Goal: Book appointment/travel/reservation

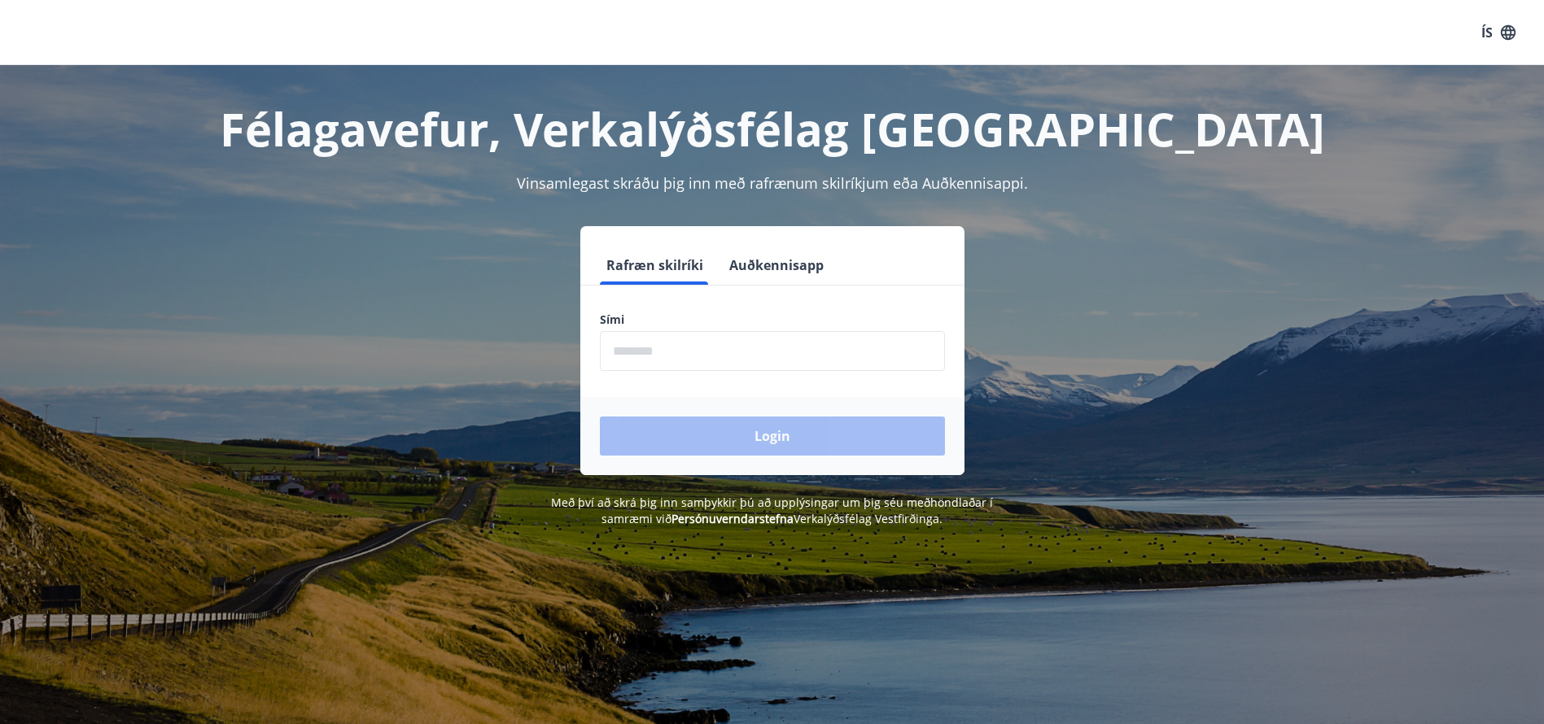
click at [648, 347] on input "phone" at bounding box center [772, 351] width 345 height 40
type input "********"
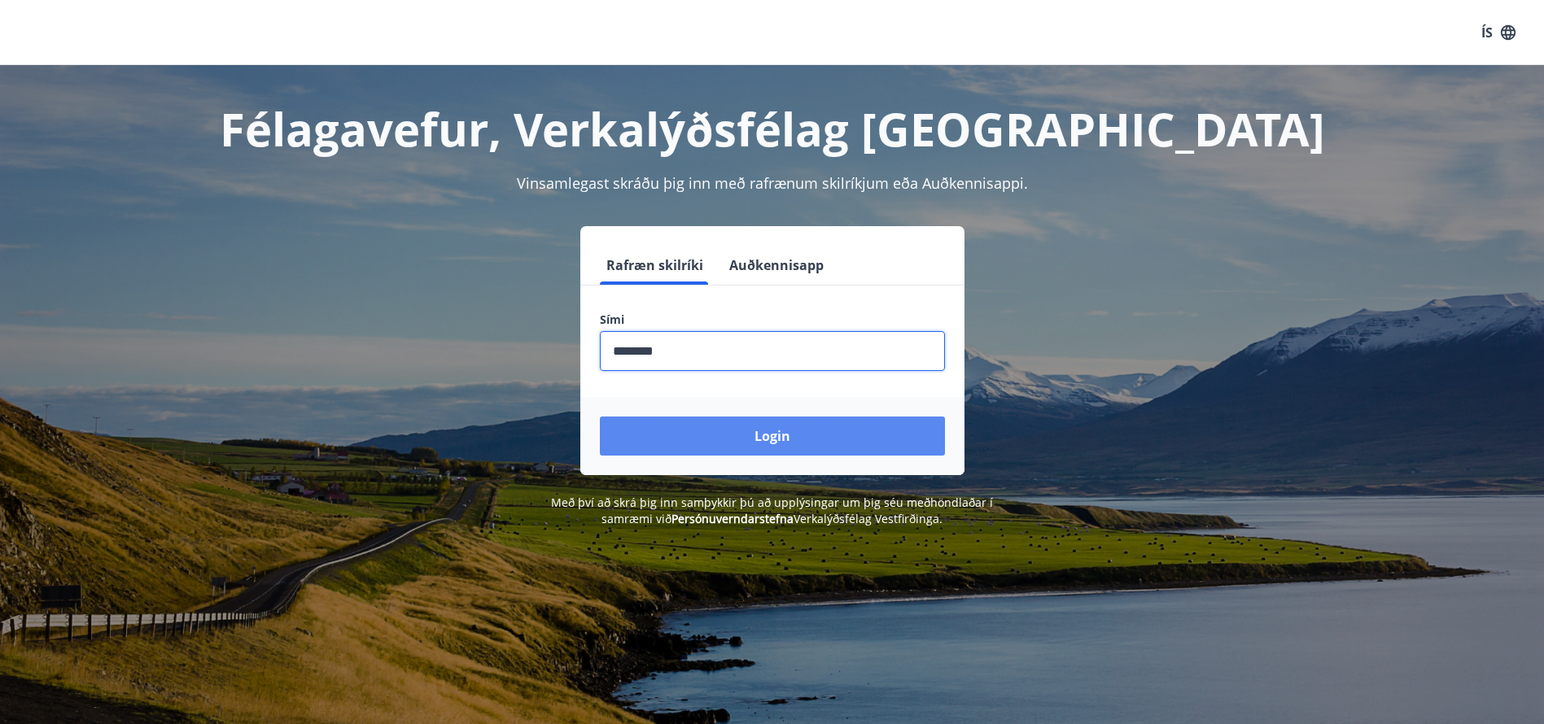
click at [774, 440] on button "Login" at bounding box center [772, 436] width 345 height 39
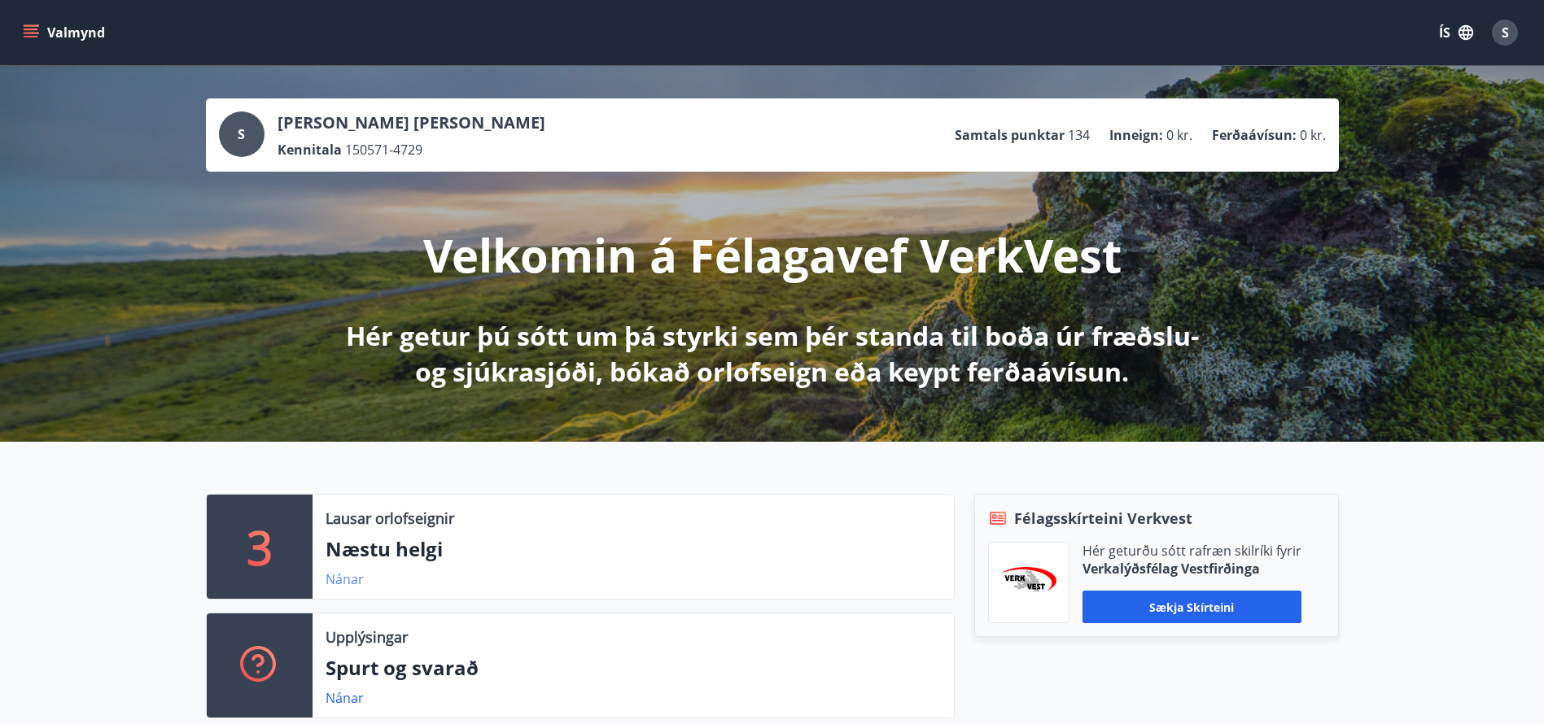
click at [344, 579] on link "Nánar" at bounding box center [345, 580] width 38 height 18
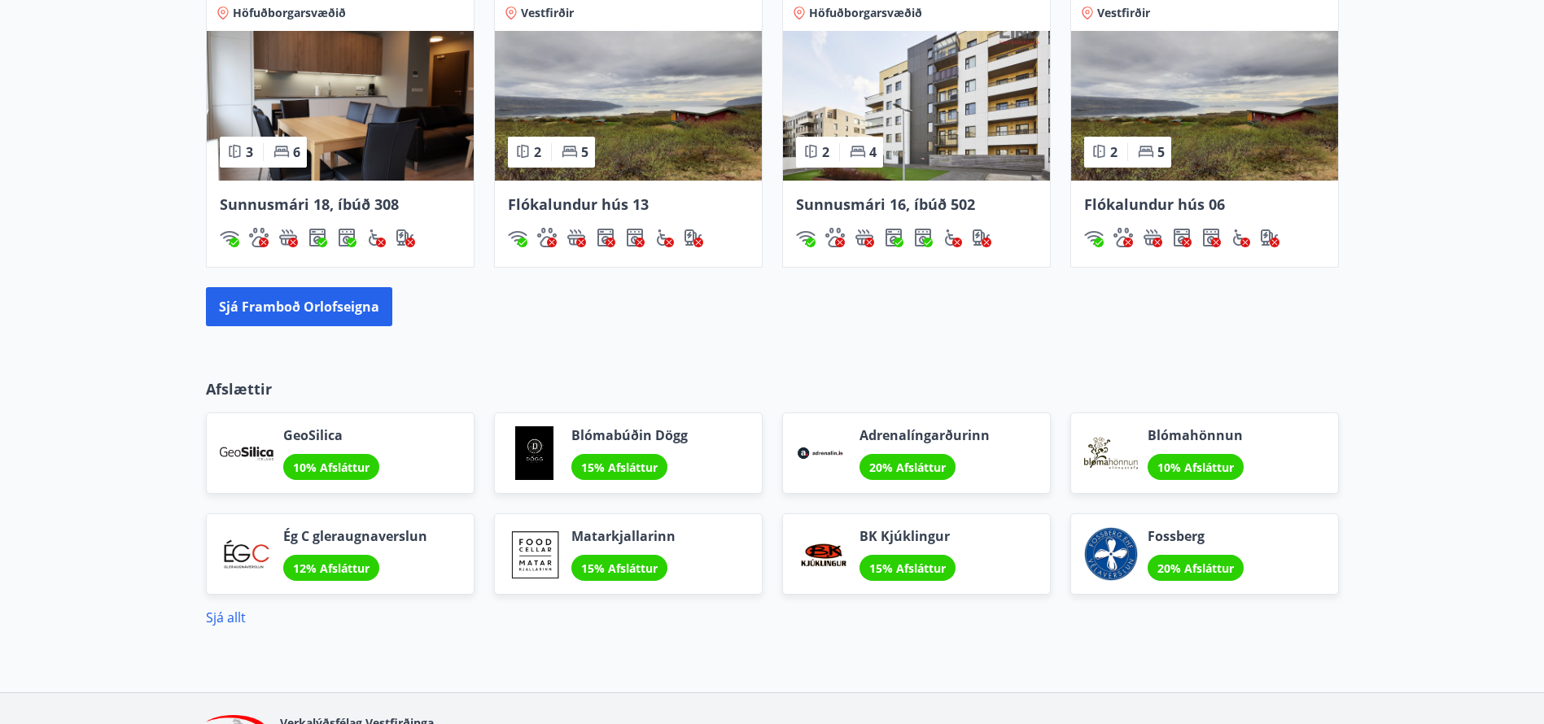
scroll to position [1146, 0]
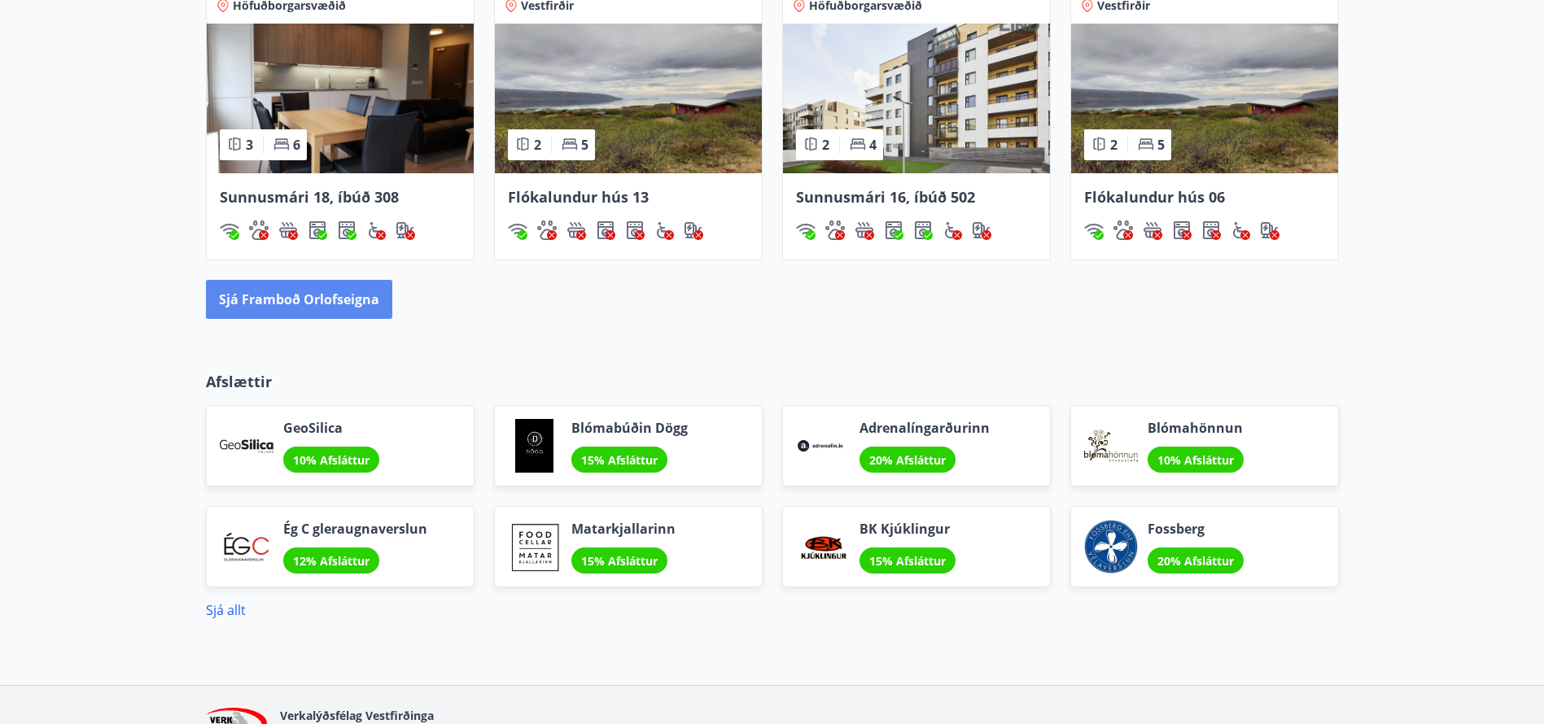
click at [270, 308] on button "Sjá framboð orlofseigna" at bounding box center [299, 299] width 186 height 39
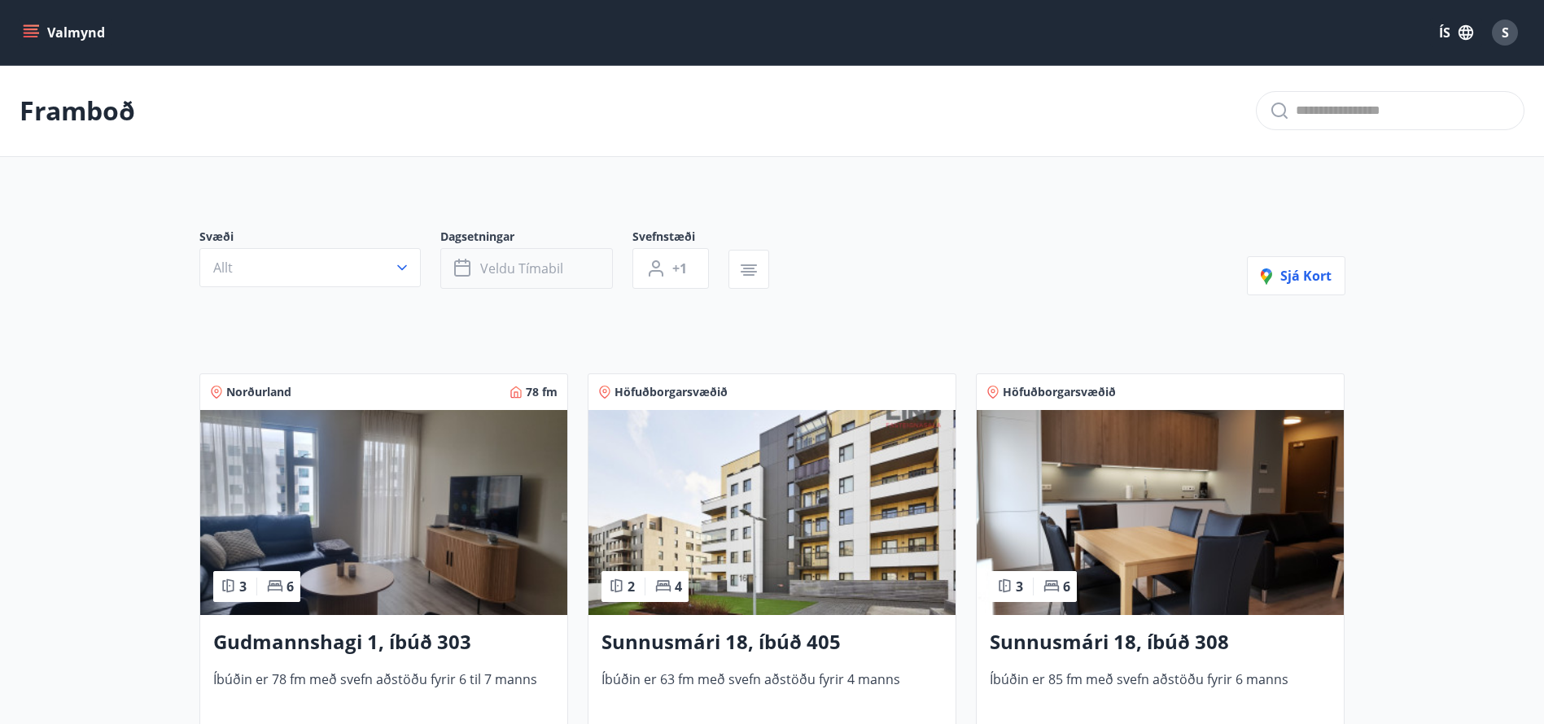
click at [571, 271] on button "Veldu tímabil" at bounding box center [526, 268] width 173 height 41
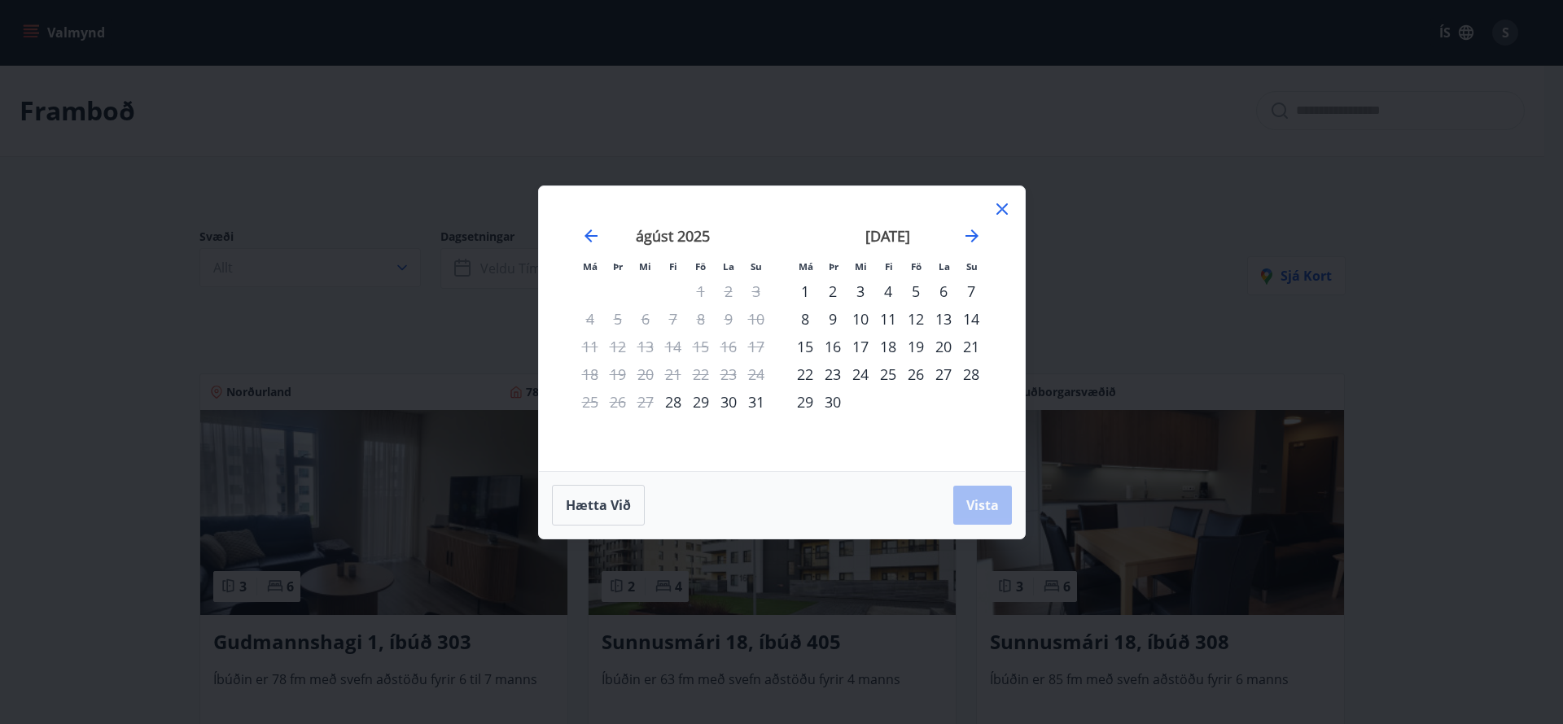
click at [918, 320] on div "12" at bounding box center [916, 319] width 28 height 28
click at [891, 324] on div "11" at bounding box center [888, 319] width 28 height 28
click at [821, 348] on div "16" at bounding box center [833, 347] width 28 height 28
click at [974, 318] on div "14" at bounding box center [971, 319] width 28 height 28
click at [921, 317] on div "12" at bounding box center [916, 319] width 28 height 28
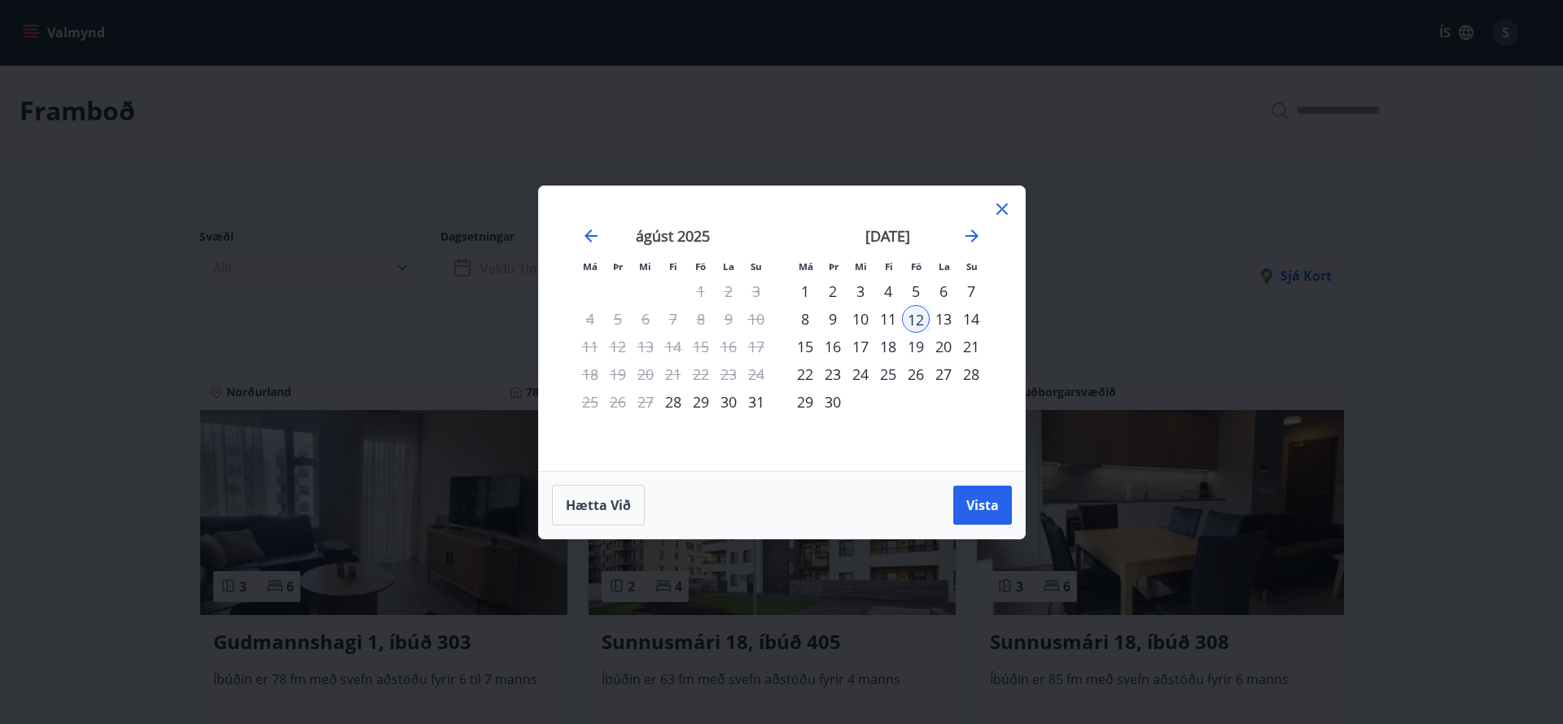
click at [978, 320] on div "14" at bounding box center [971, 319] width 28 height 28
click at [985, 501] on span "Vista" at bounding box center [982, 506] width 33 height 18
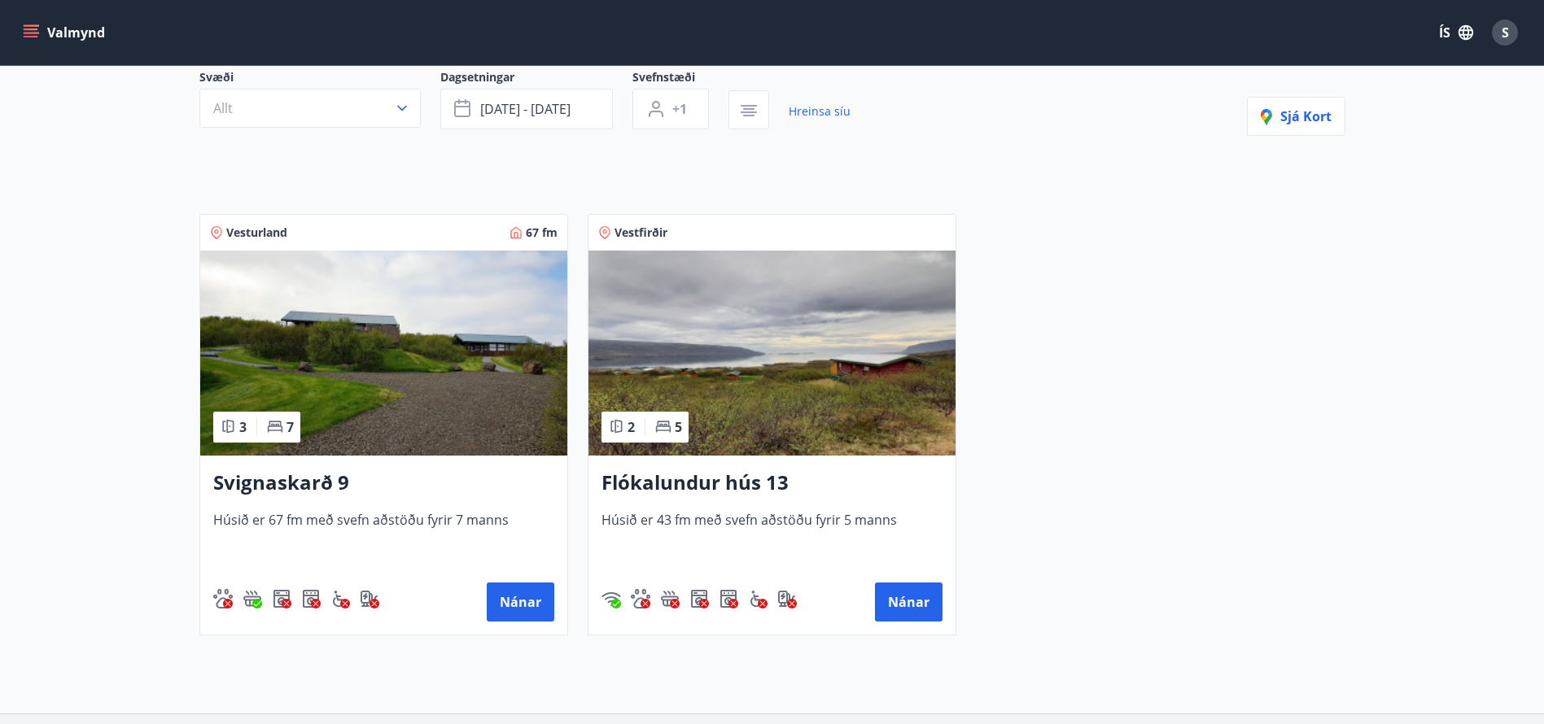
scroll to position [136, 0]
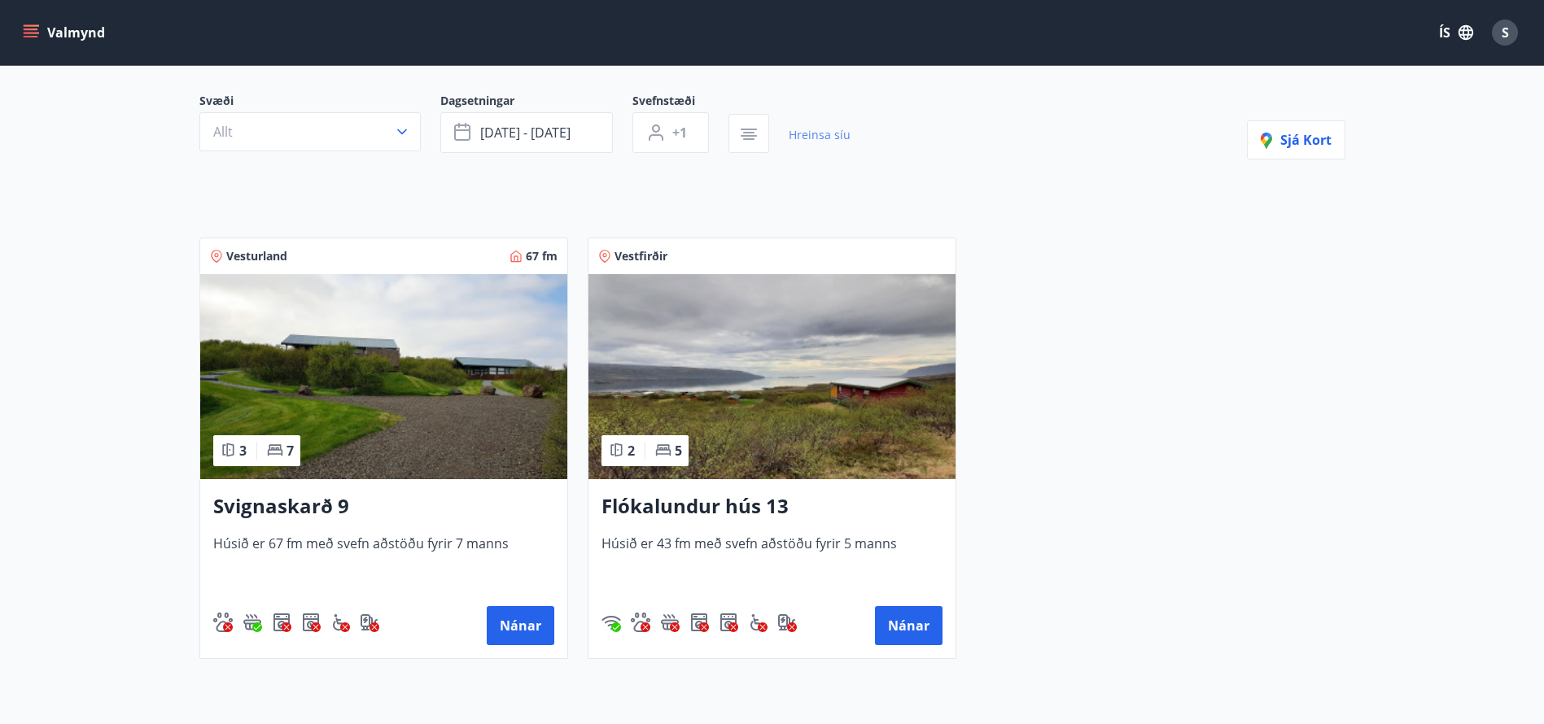
click at [799, 138] on link "Hreinsa síu" at bounding box center [820, 135] width 62 height 36
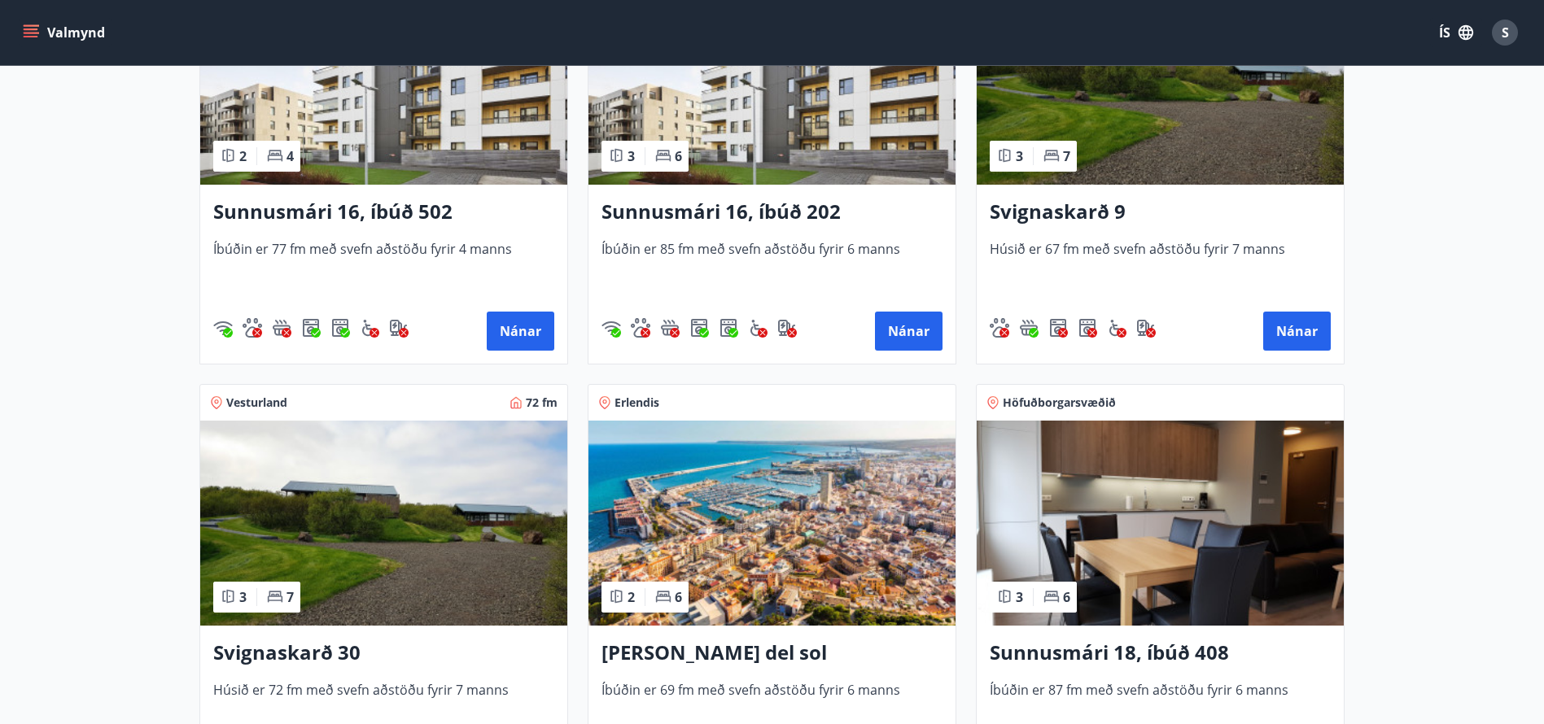
scroll to position [535, 0]
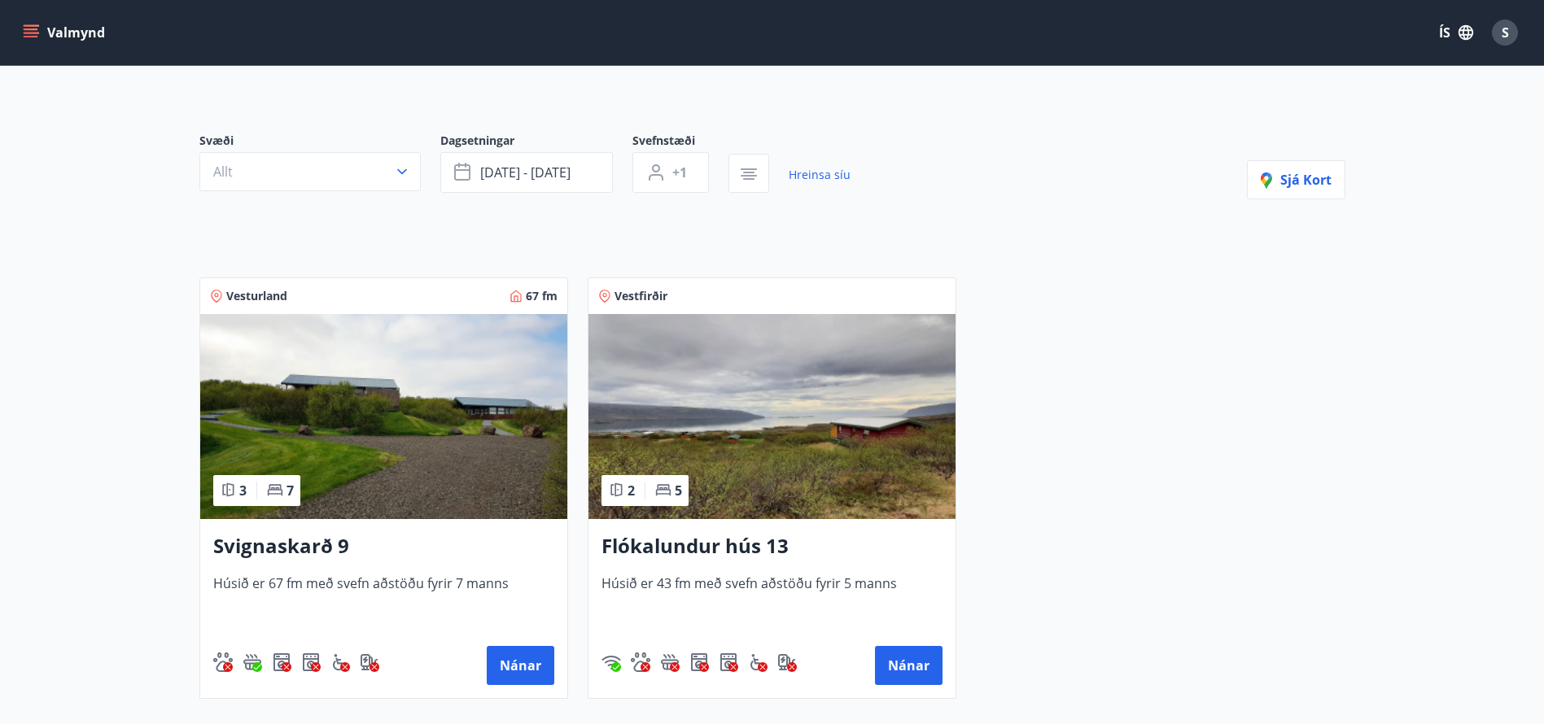
scroll to position [116, 0]
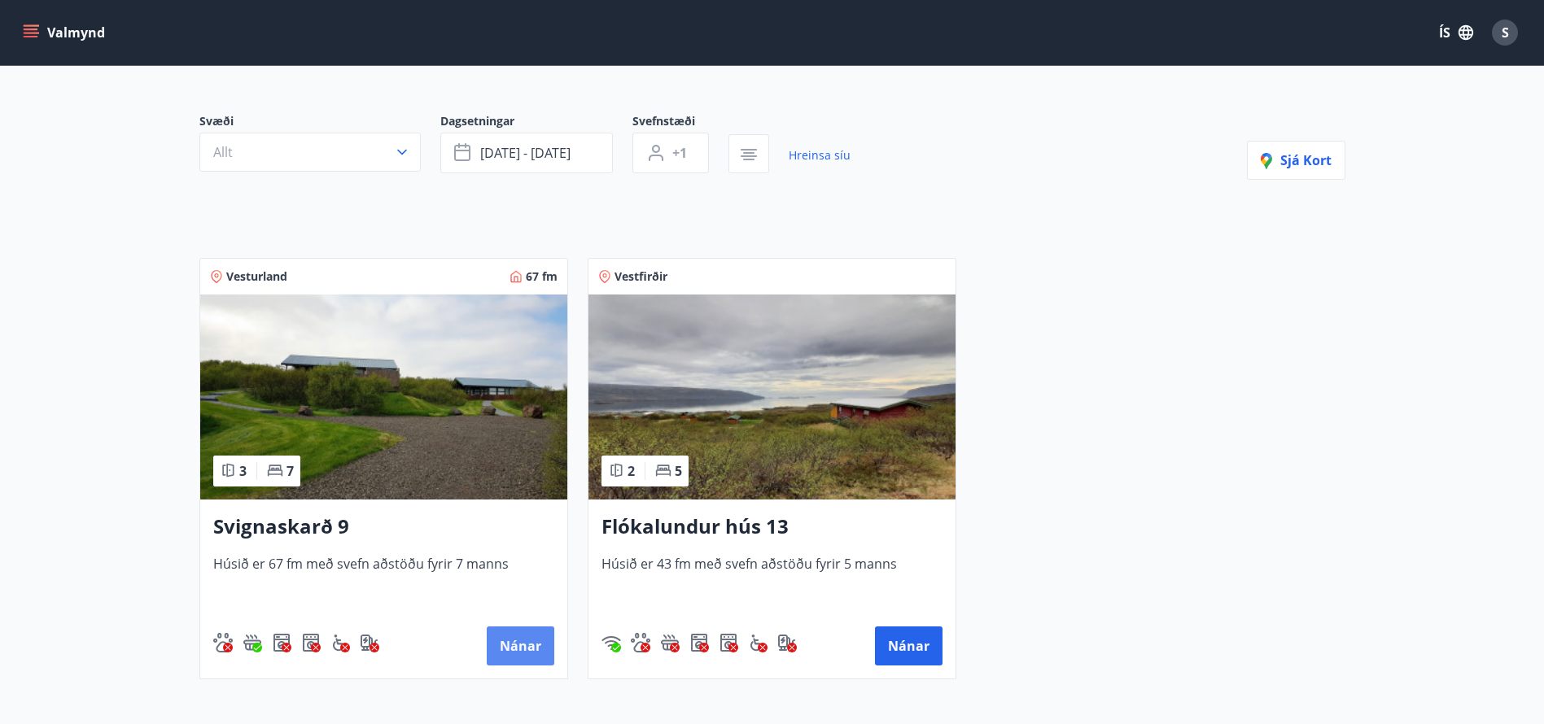
click at [518, 646] on button "Nánar" at bounding box center [521, 646] width 68 height 39
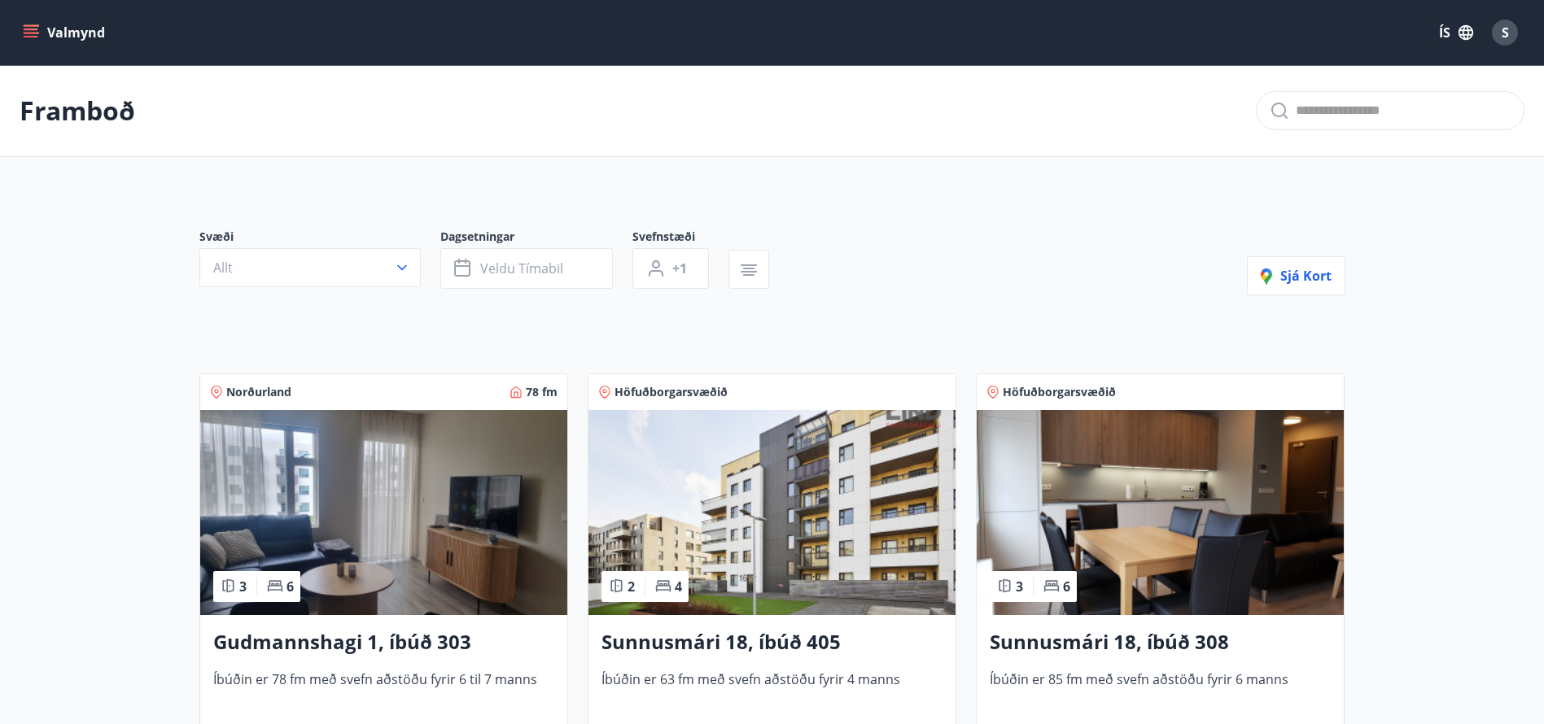
click at [65, 37] on button "Valmynd" at bounding box center [66, 32] width 92 height 29
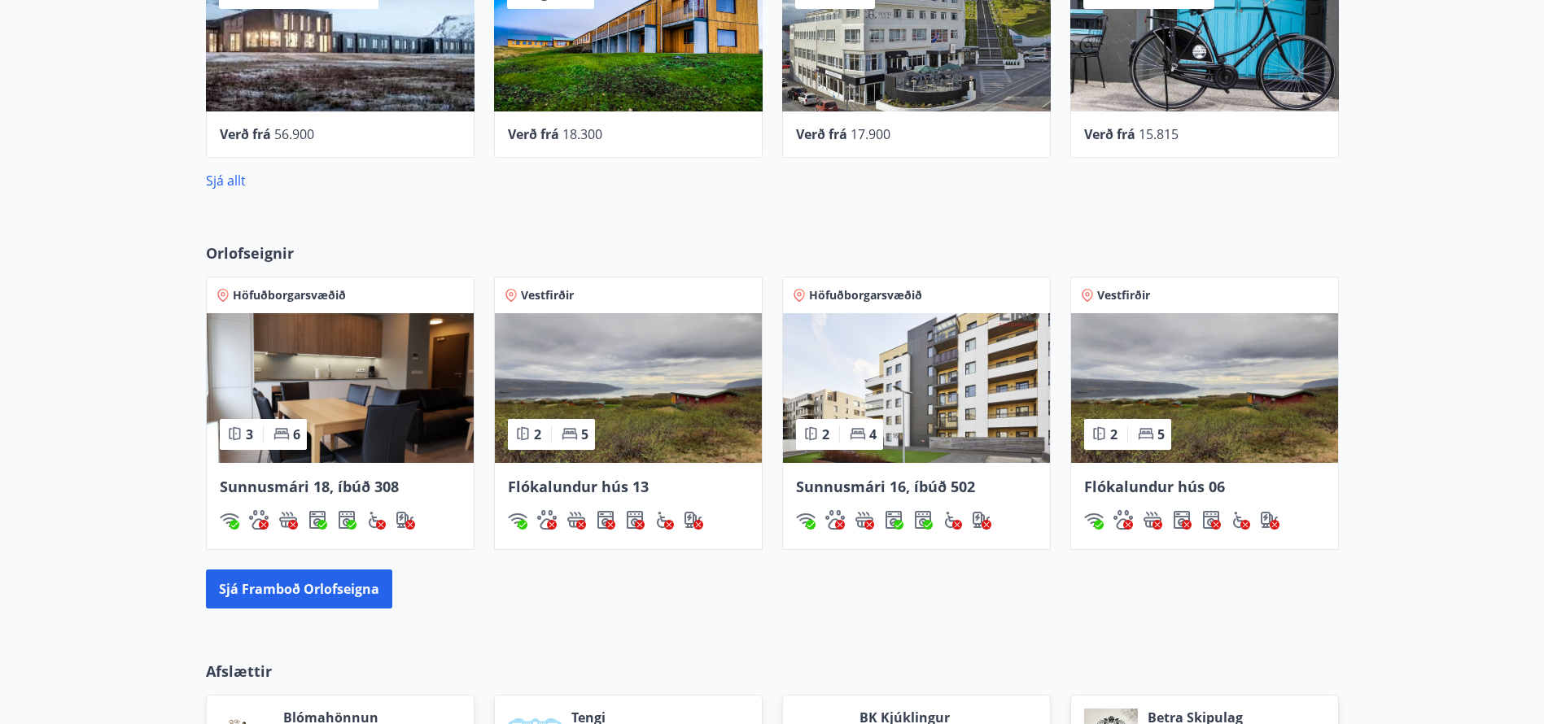
scroll to position [859, 0]
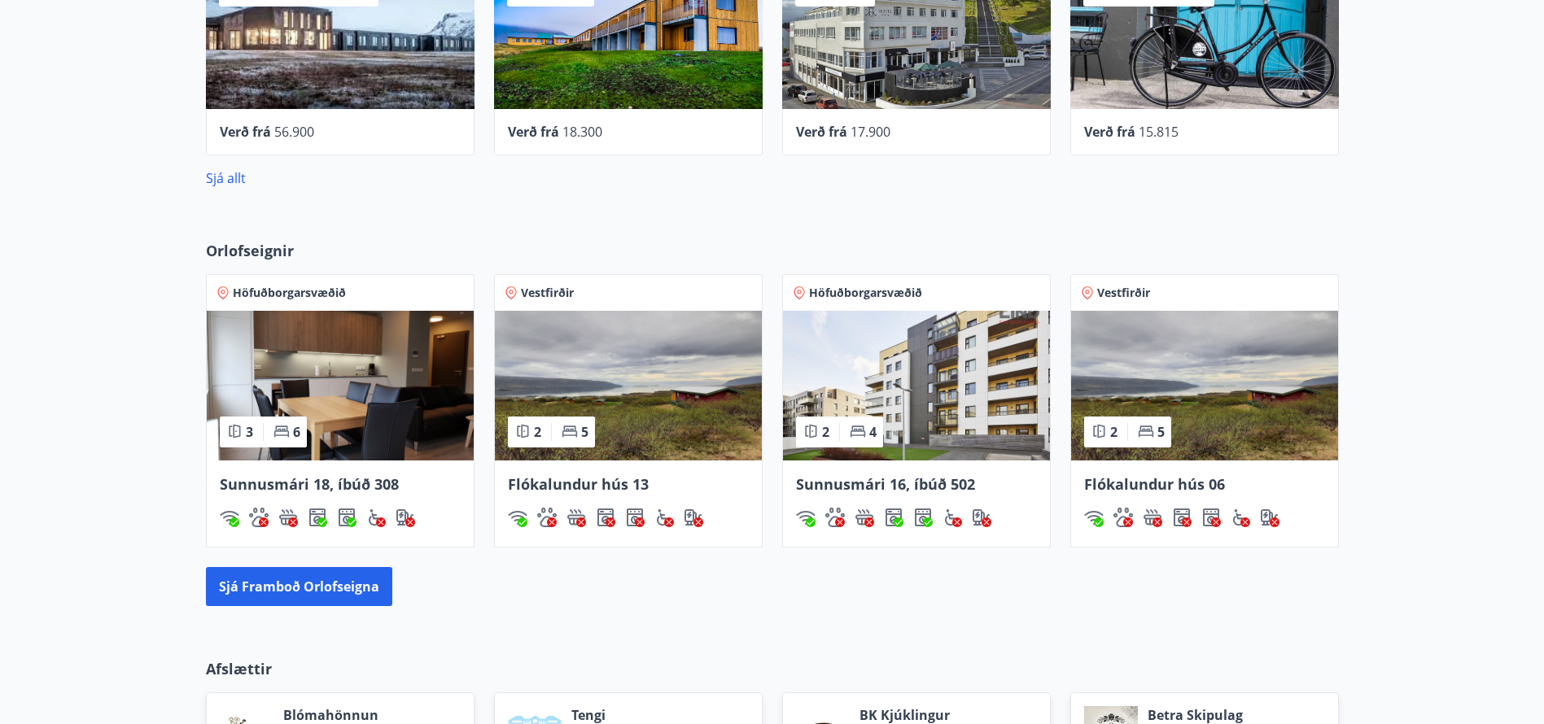
click at [311, 409] on img at bounding box center [340, 386] width 267 height 150
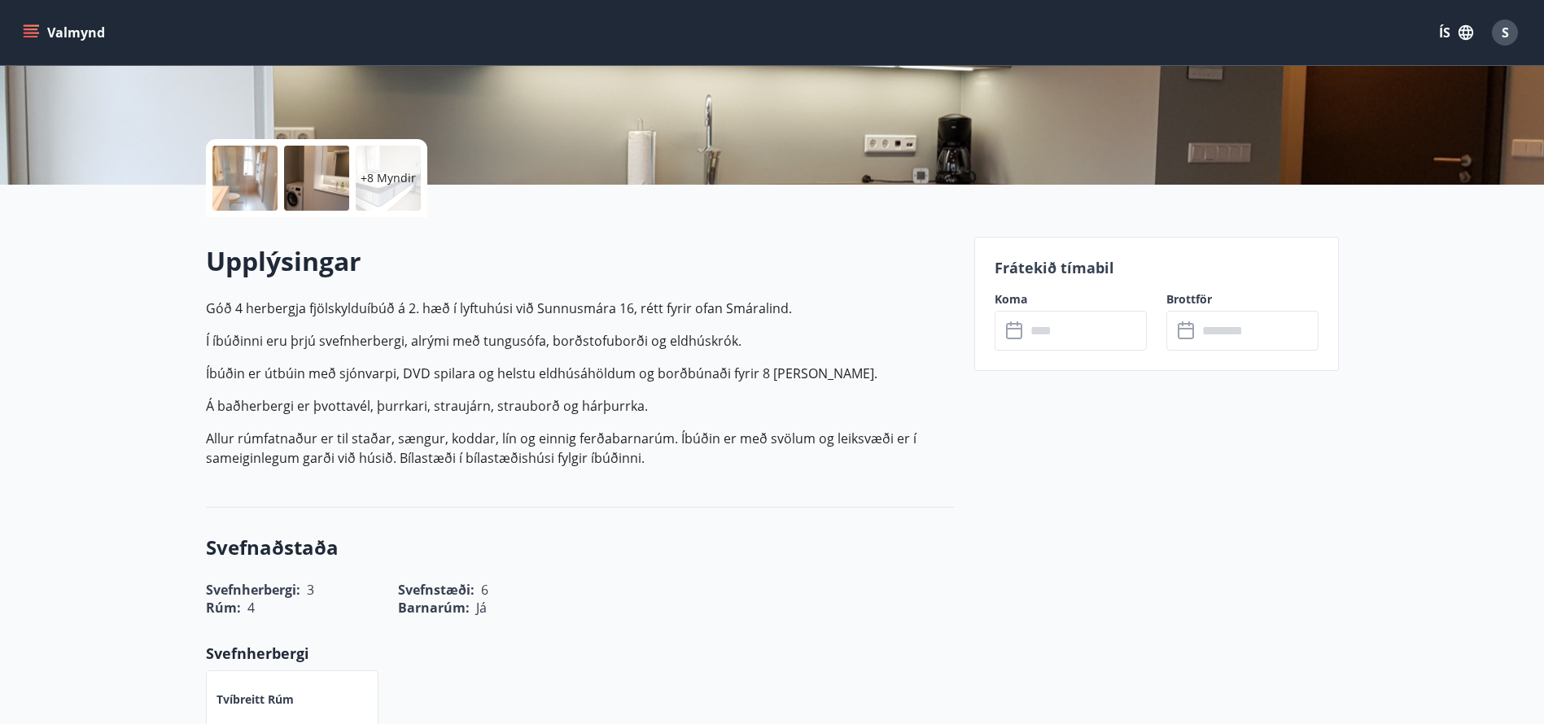
scroll to position [156, 0]
